Goal: Check status: Check status

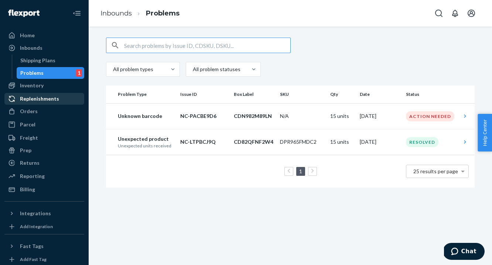
scroll to position [9, 0]
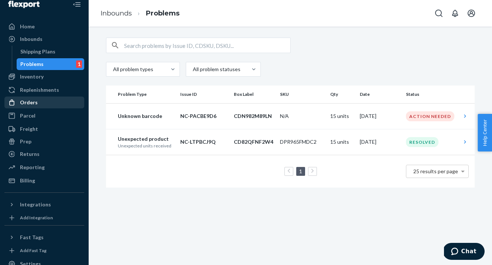
click at [51, 103] on div "Orders" at bounding box center [44, 102] width 78 height 10
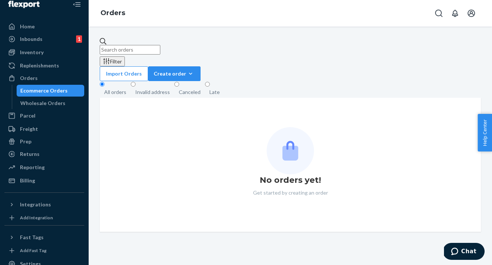
click at [53, 92] on div "Ecommerce Orders" at bounding box center [43, 90] width 47 height 7
click at [53, 90] on div "Ecommerce Orders" at bounding box center [43, 90] width 47 height 7
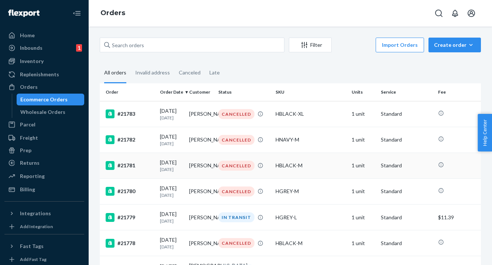
click at [145, 170] on div "#21781" at bounding box center [130, 165] width 48 height 9
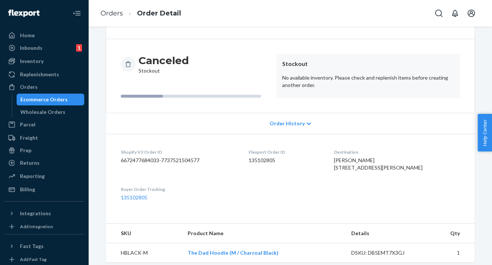
scroll to position [72, 0]
